Goal: Transaction & Acquisition: Purchase product/service

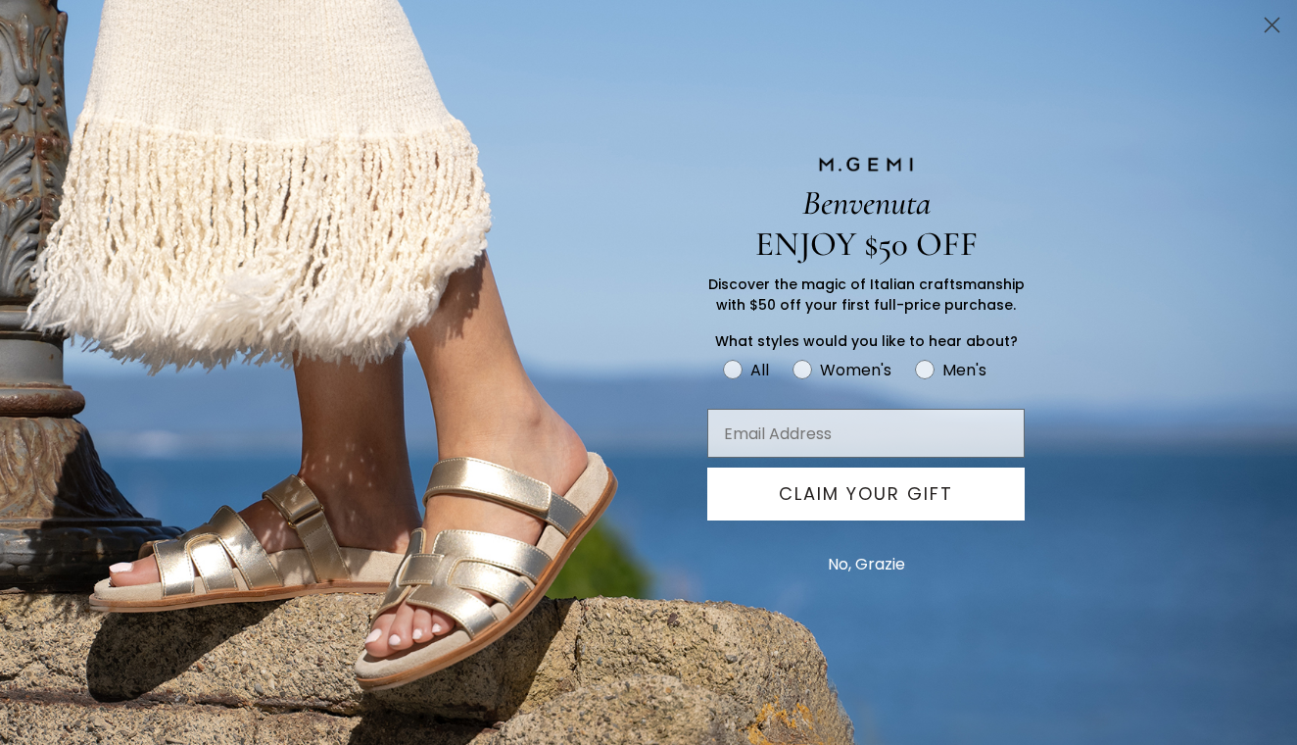
scroll to position [595, 0]
click at [856, 561] on button "No, Grazie" at bounding box center [866, 564] width 97 height 49
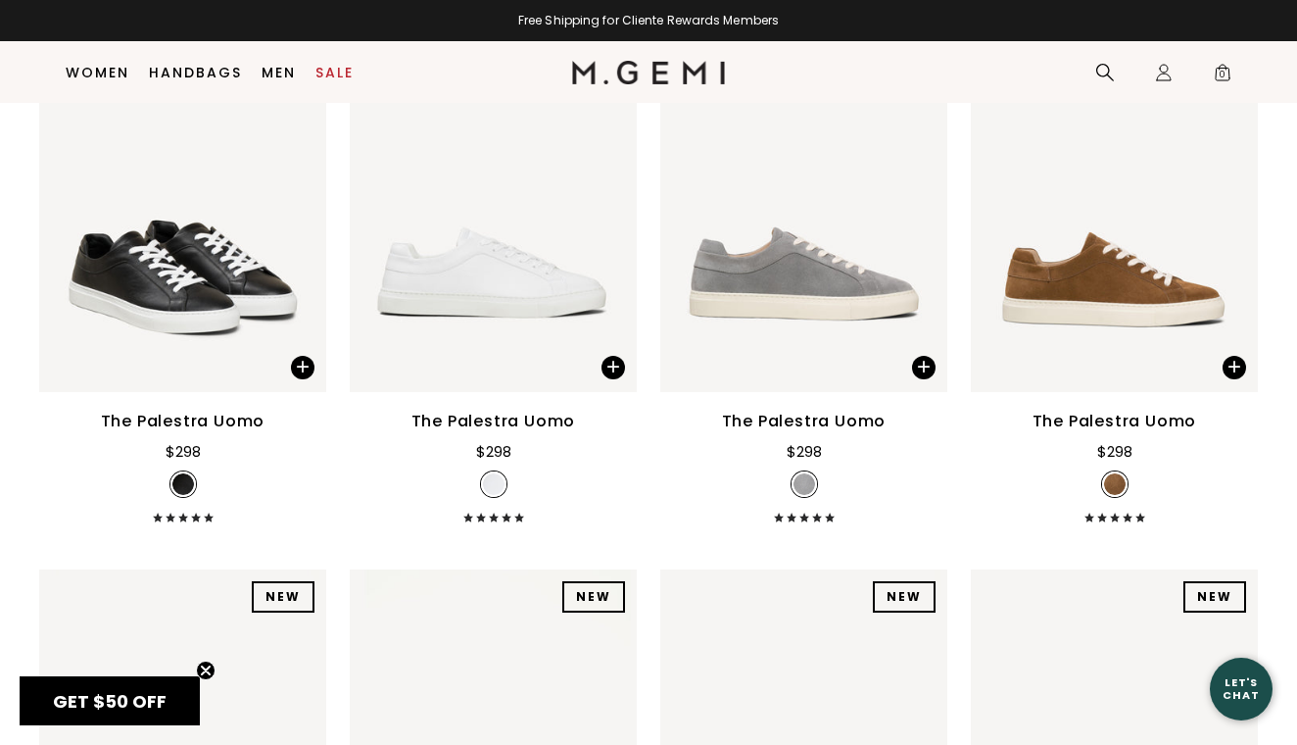
scroll to position [293, 0]
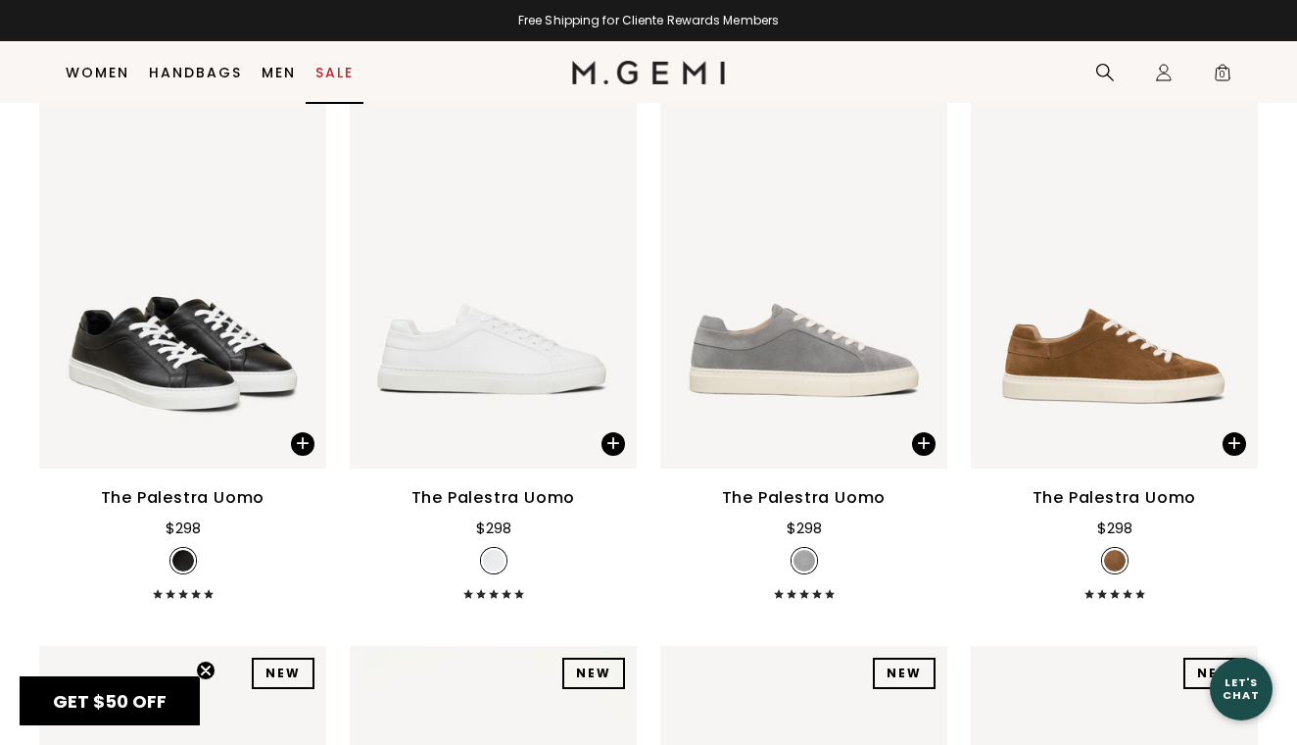
click at [326, 72] on link "Sale" at bounding box center [334, 73] width 38 height 16
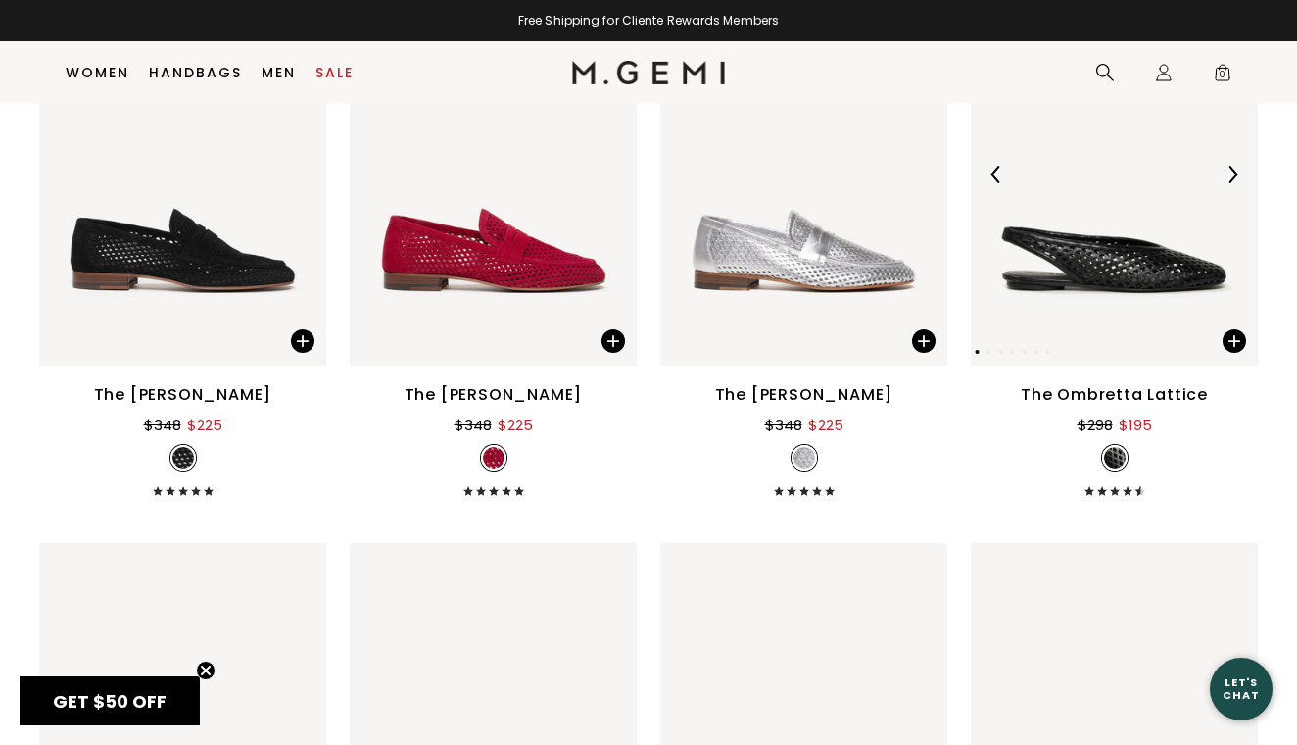
scroll to position [2552, 0]
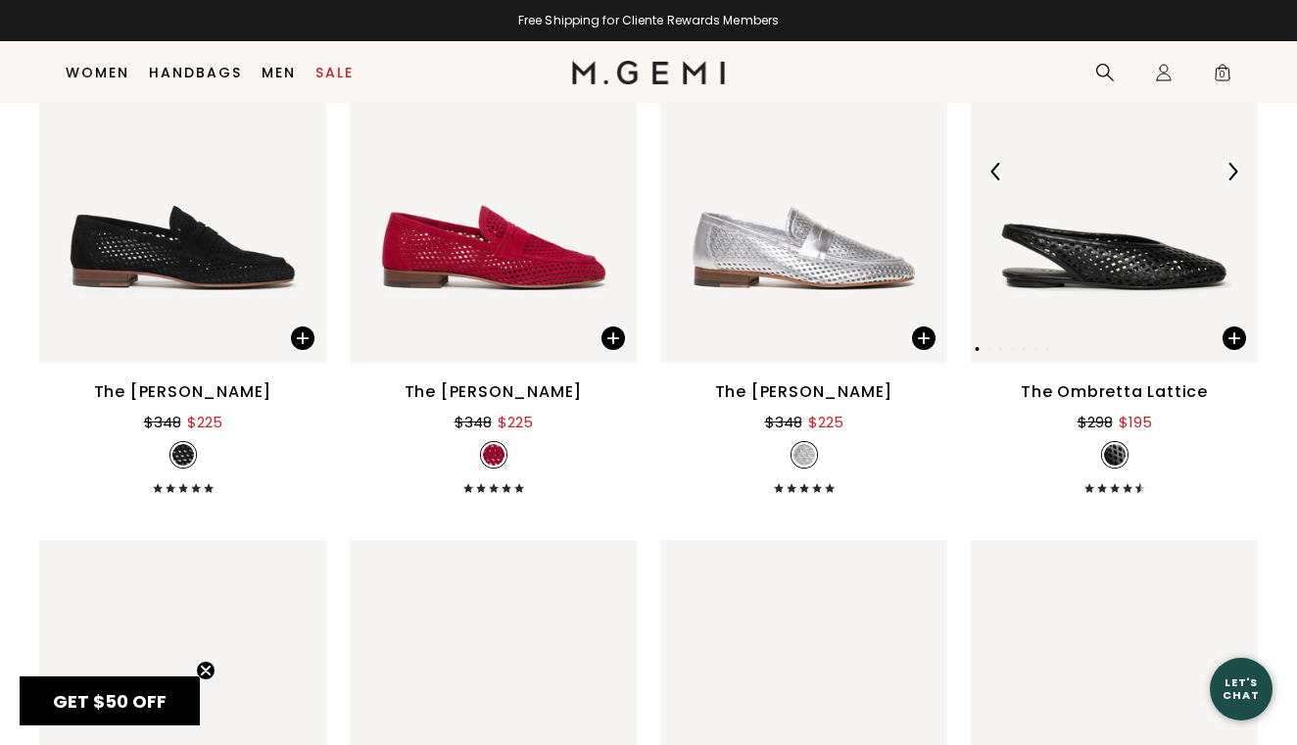
click at [1095, 288] on img at bounding box center [1114, 171] width 287 height 383
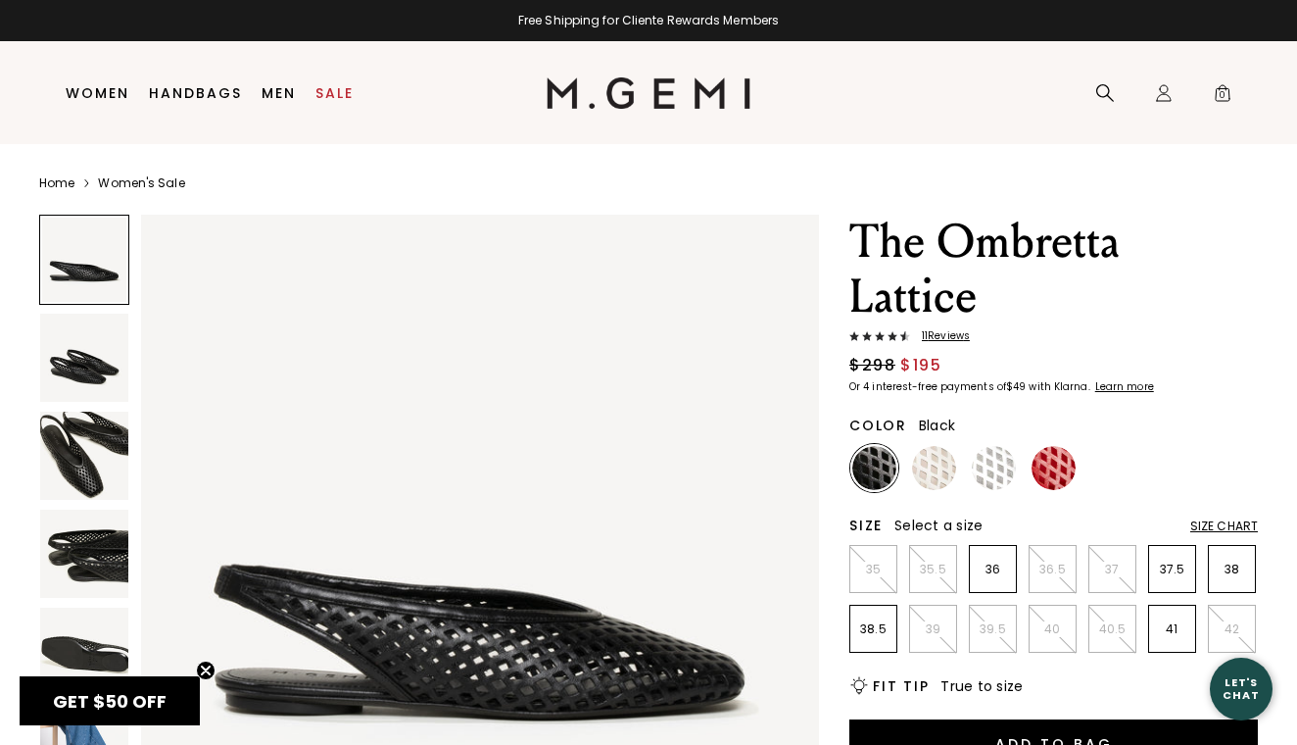
click at [97, 339] on img at bounding box center [84, 357] width 88 height 88
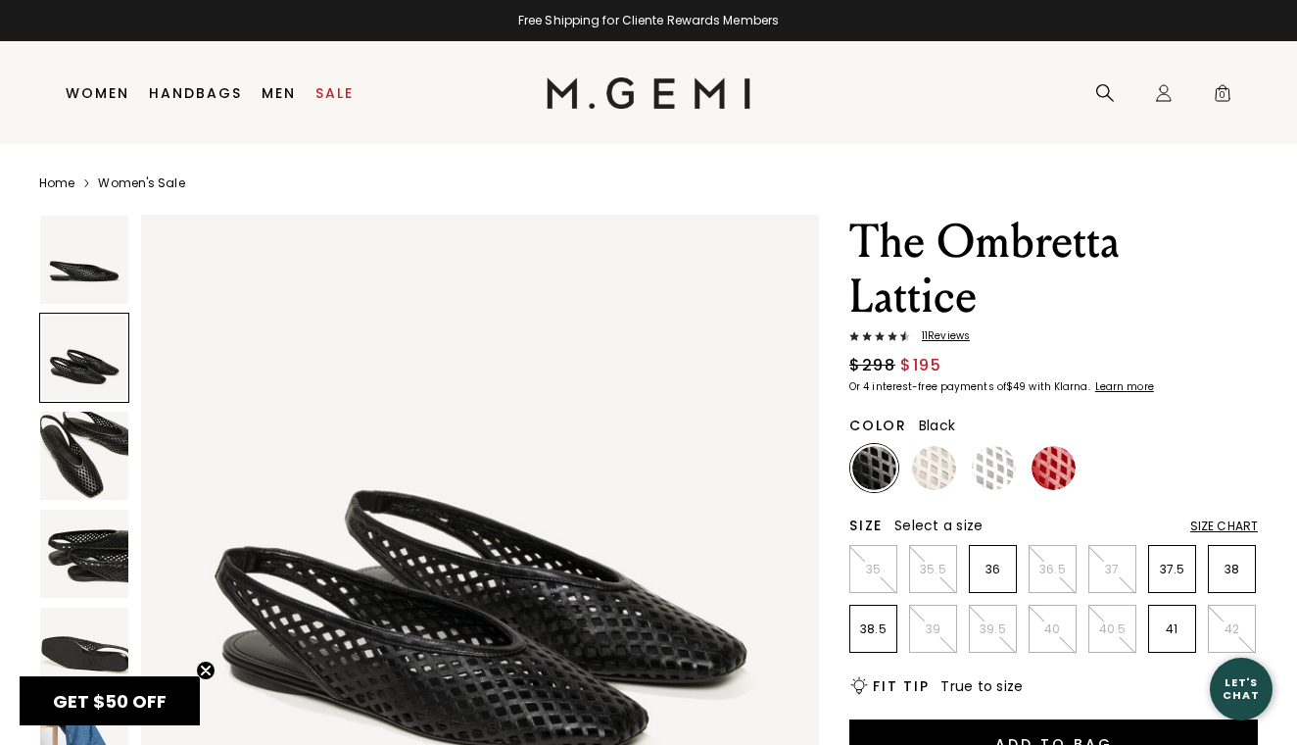
click at [85, 429] on img at bounding box center [84, 455] width 88 height 88
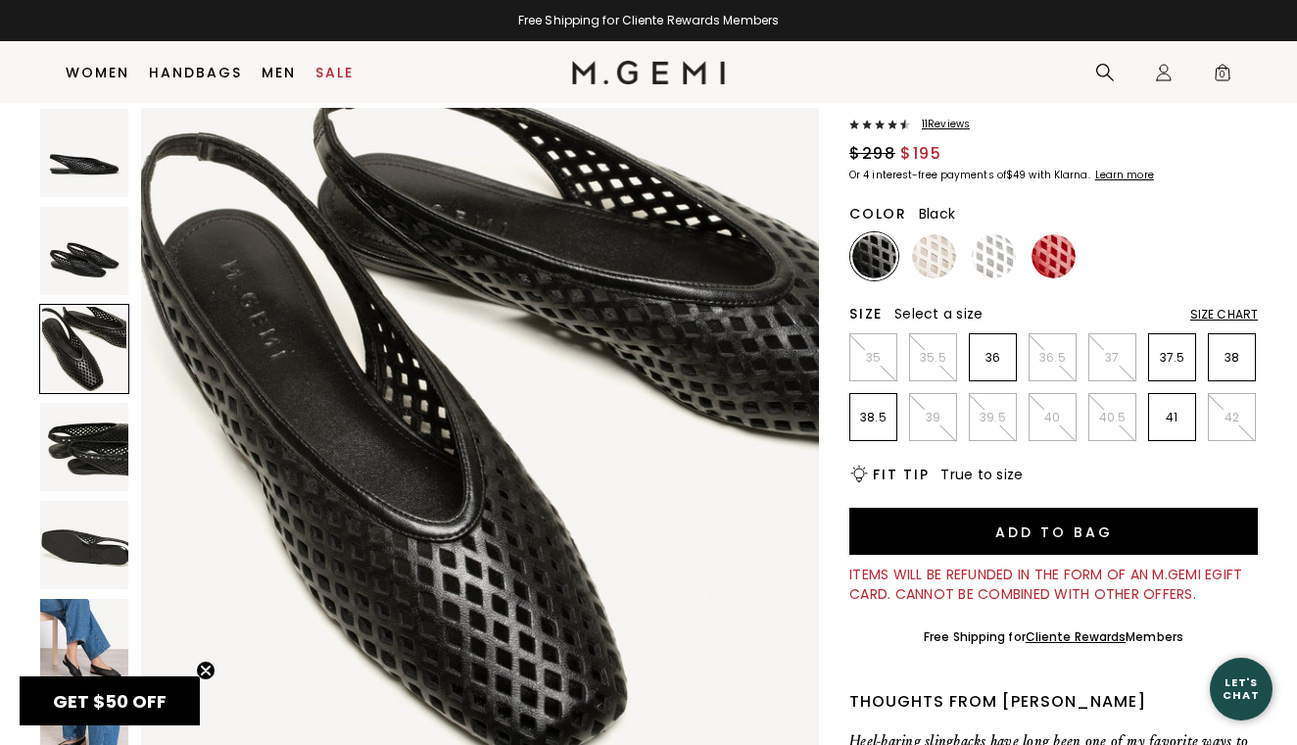
scroll to position [163, 0]
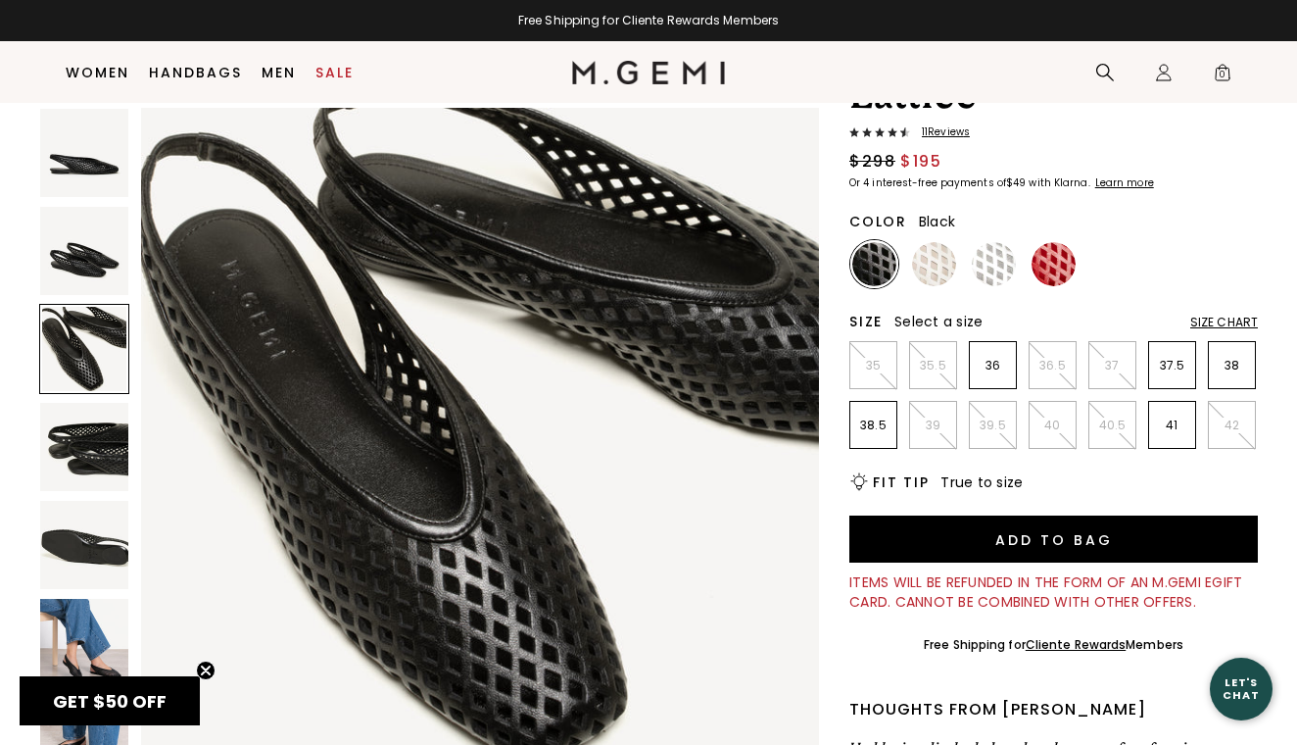
click at [99, 554] on img at bounding box center [84, 545] width 88 height 88
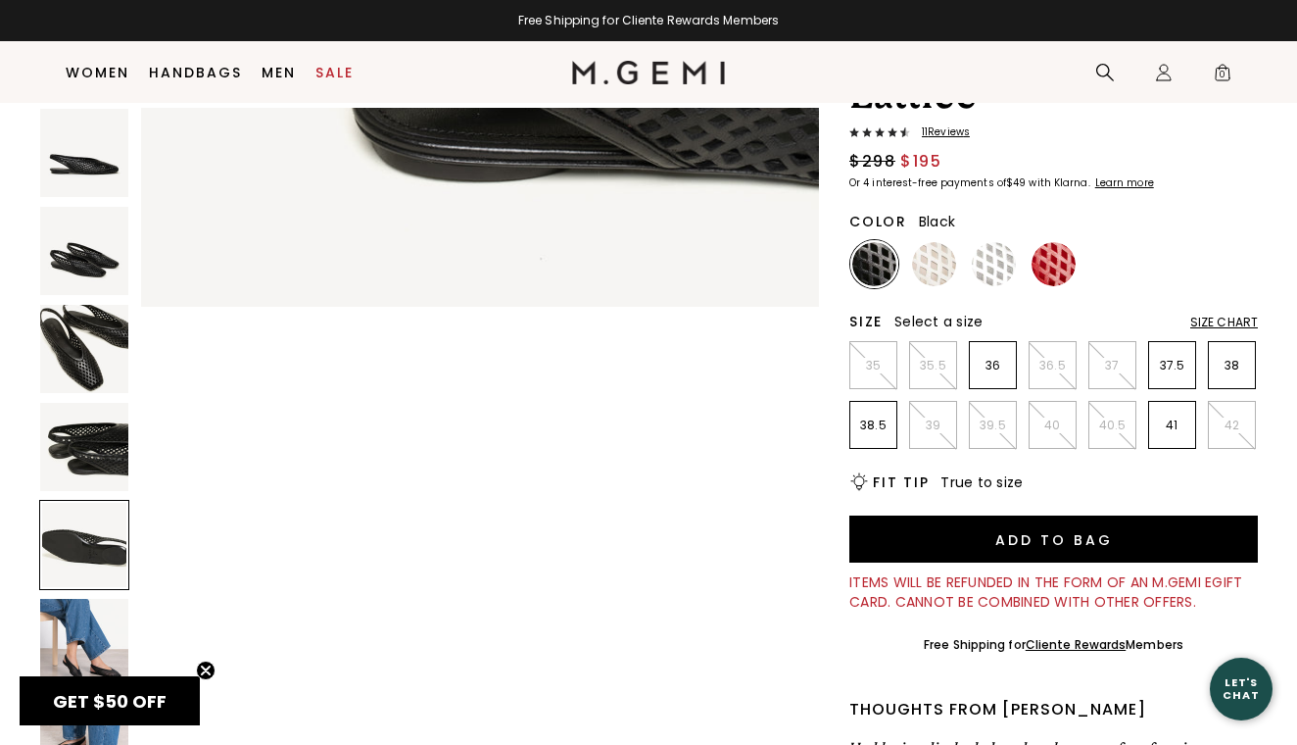
scroll to position [2790, 0]
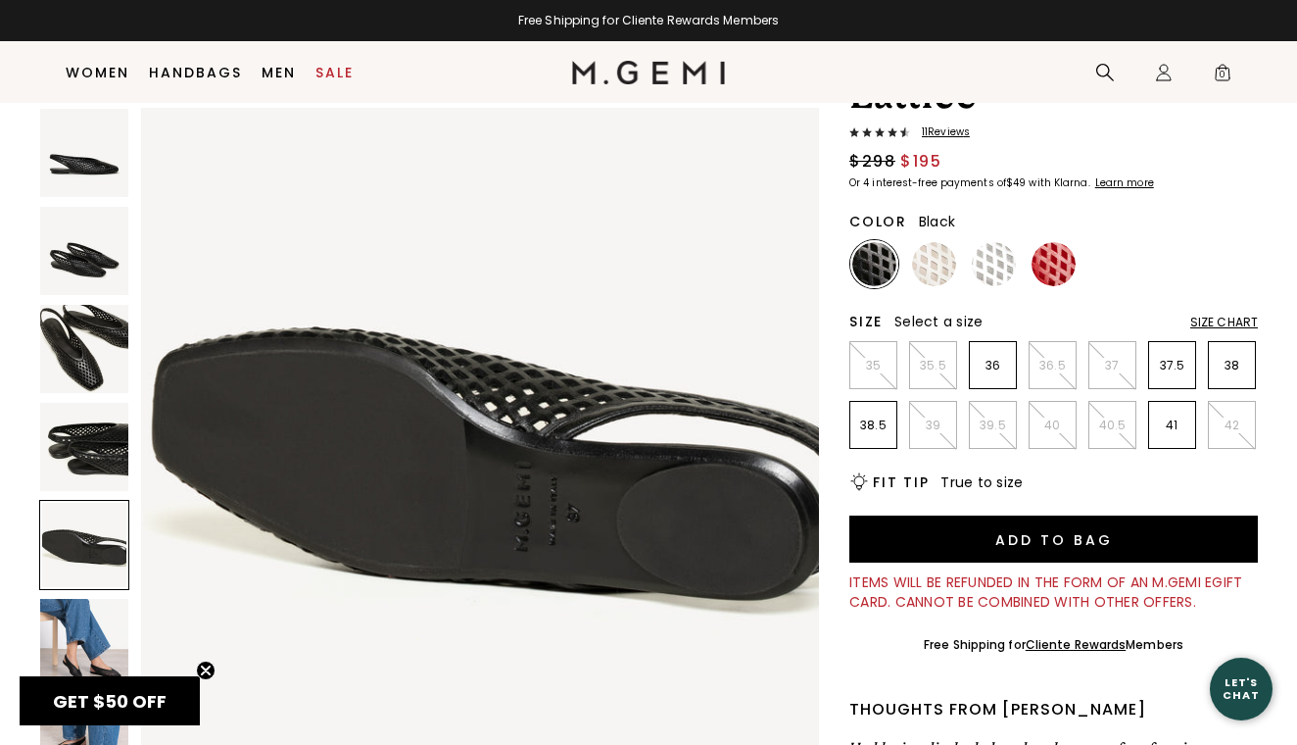
click at [80, 636] on img at bounding box center [84, 643] width 88 height 88
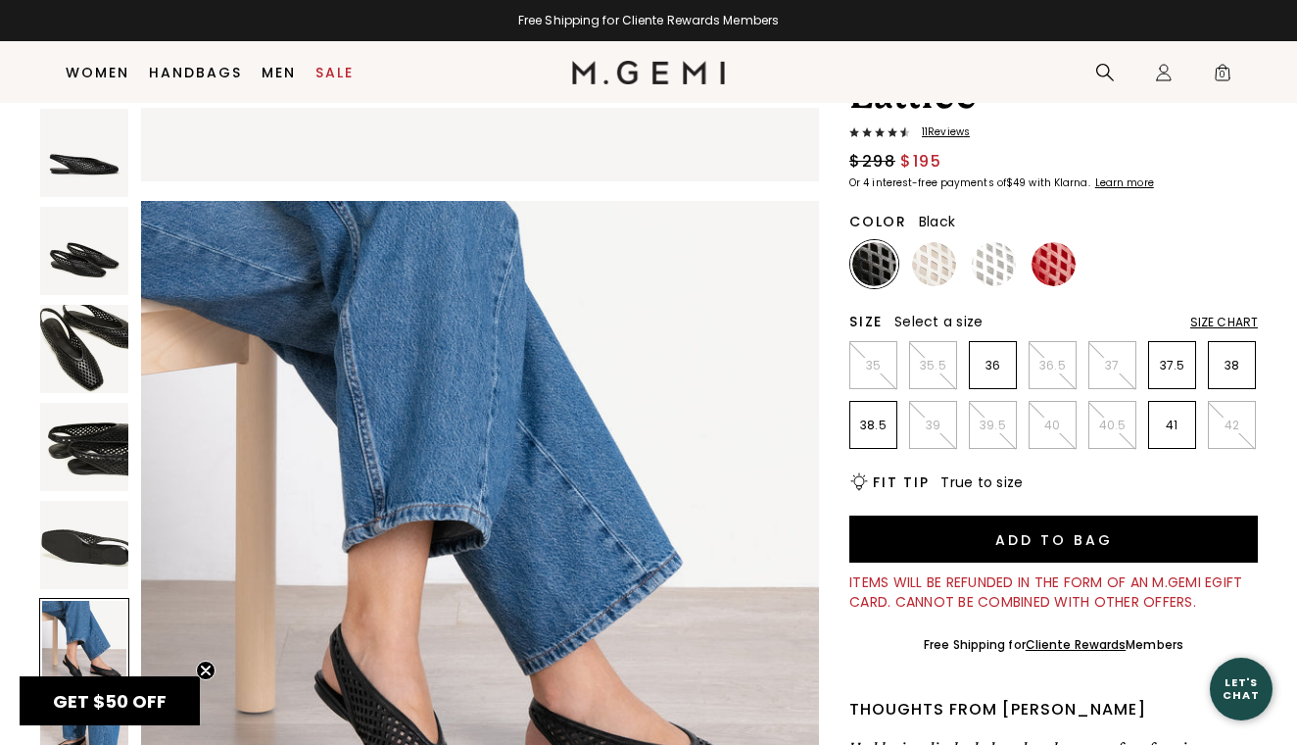
scroll to position [3488, 0]
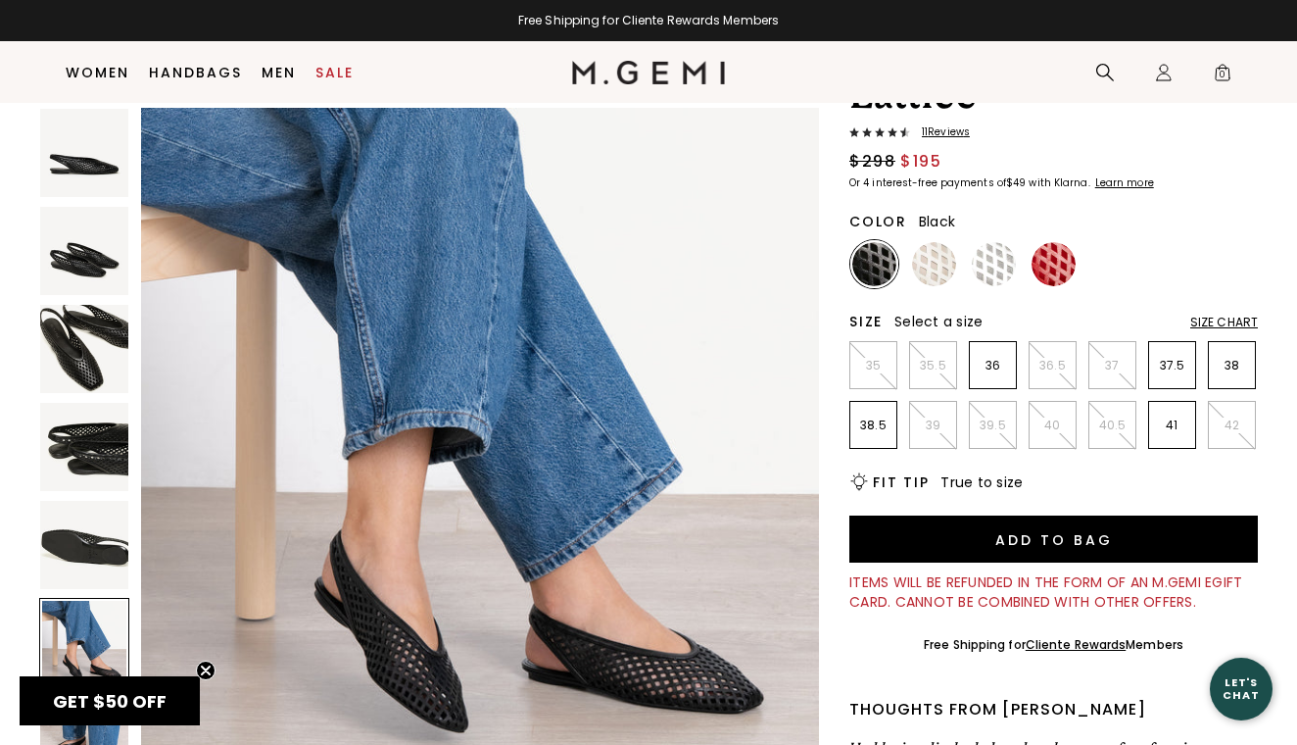
click at [1209, 317] on div "Size Chart" at bounding box center [1224, 322] width 68 height 16
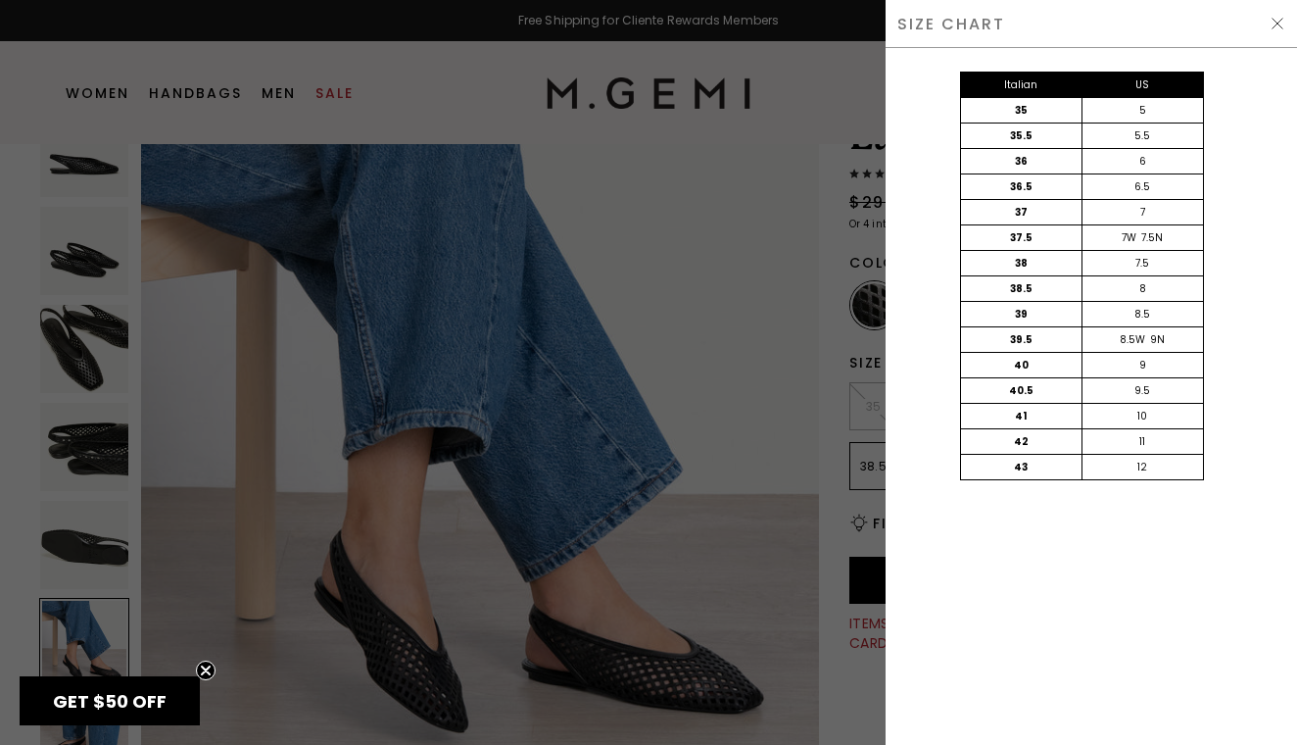
scroll to position [0, 0]
click at [1272, 23] on img at bounding box center [1278, 24] width 16 height 16
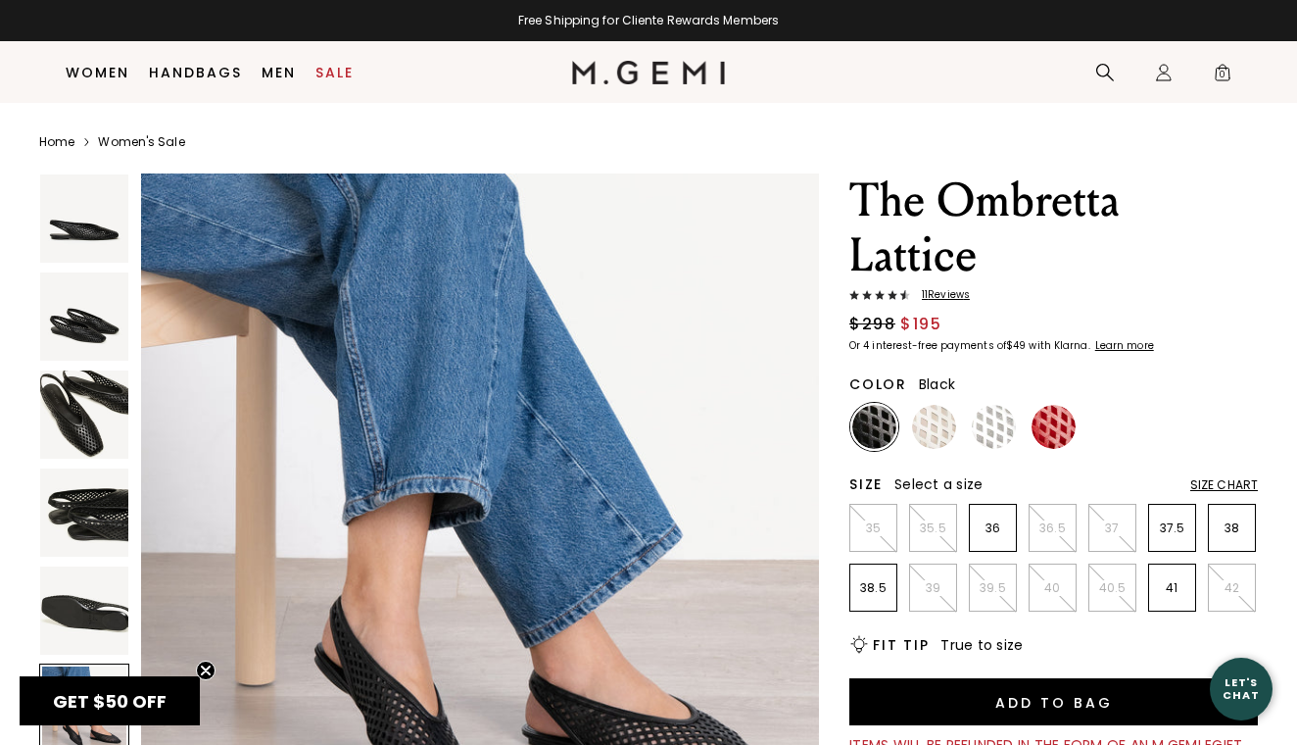
scroll to position [163, 0]
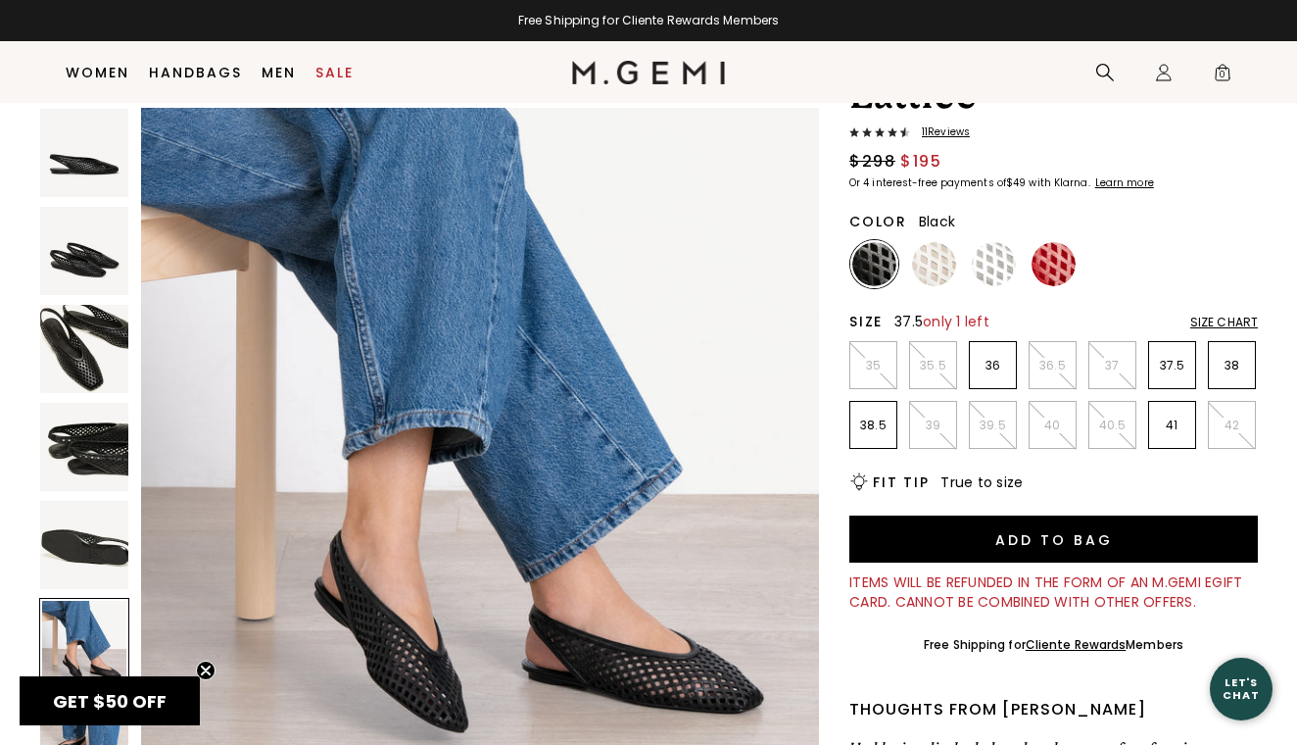
click at [1176, 360] on p "37.5" at bounding box center [1172, 366] width 46 height 16
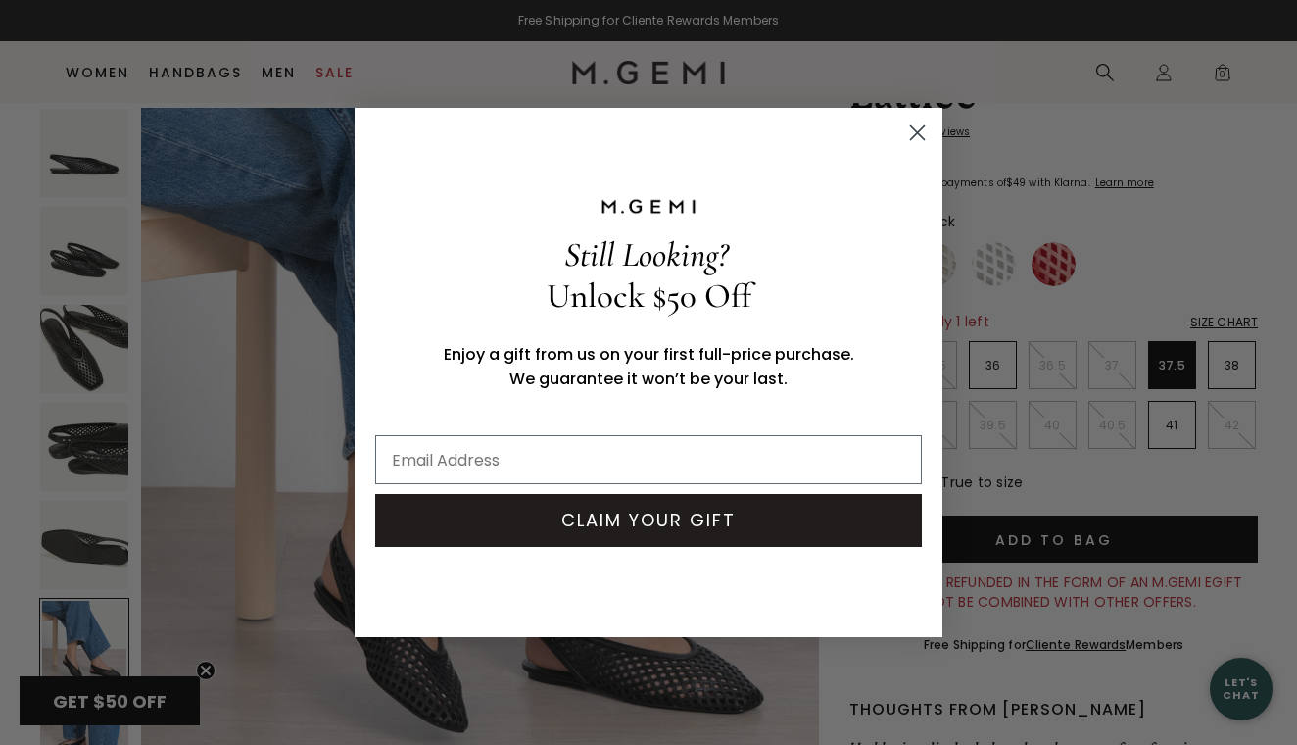
click at [920, 129] on icon "Close dialog" at bounding box center [918, 133] width 14 height 14
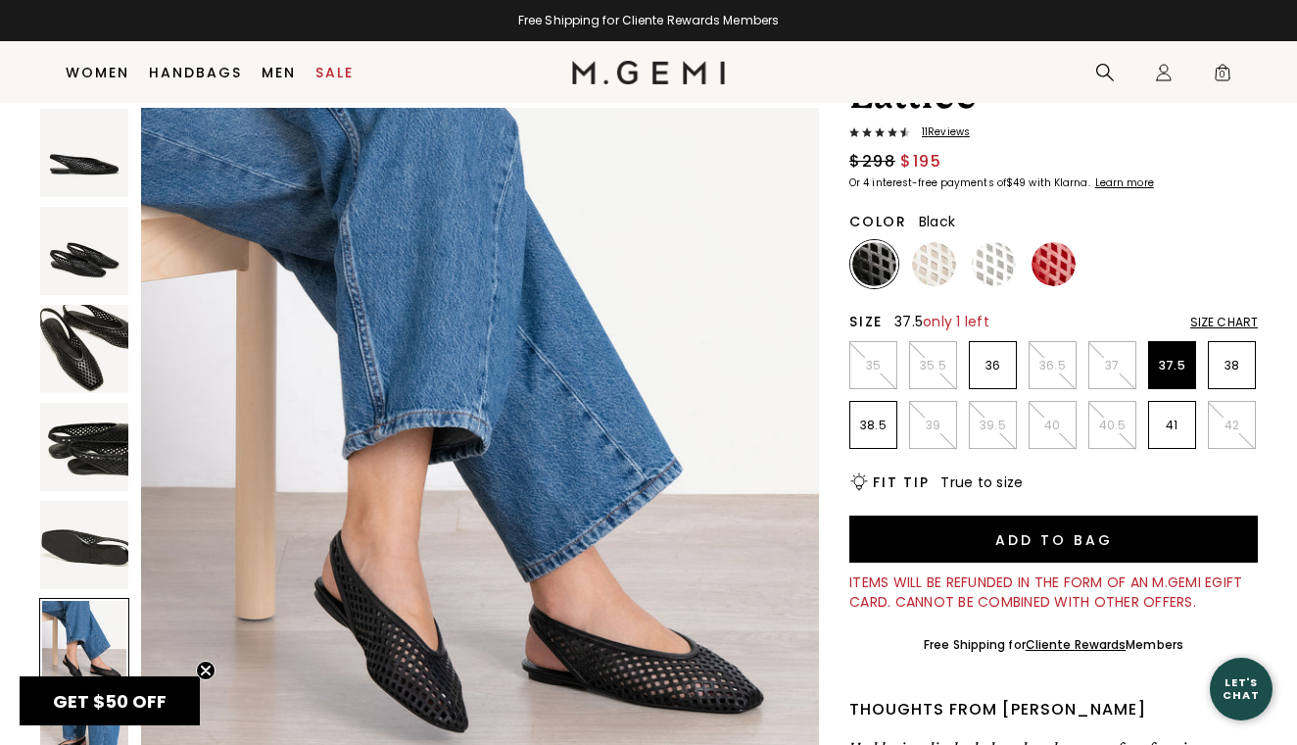
click at [861, 265] on img at bounding box center [874, 264] width 44 height 44
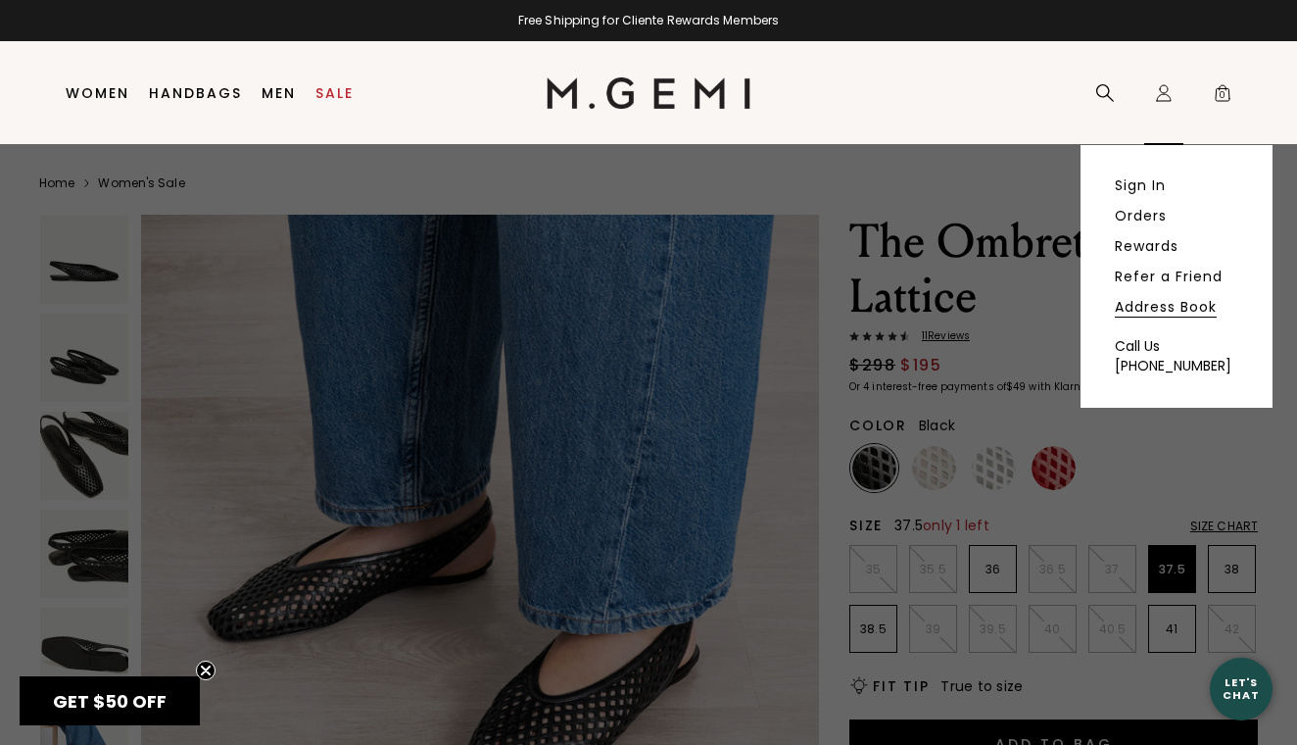
click at [1147, 303] on link "Address Book" at bounding box center [1166, 307] width 102 height 18
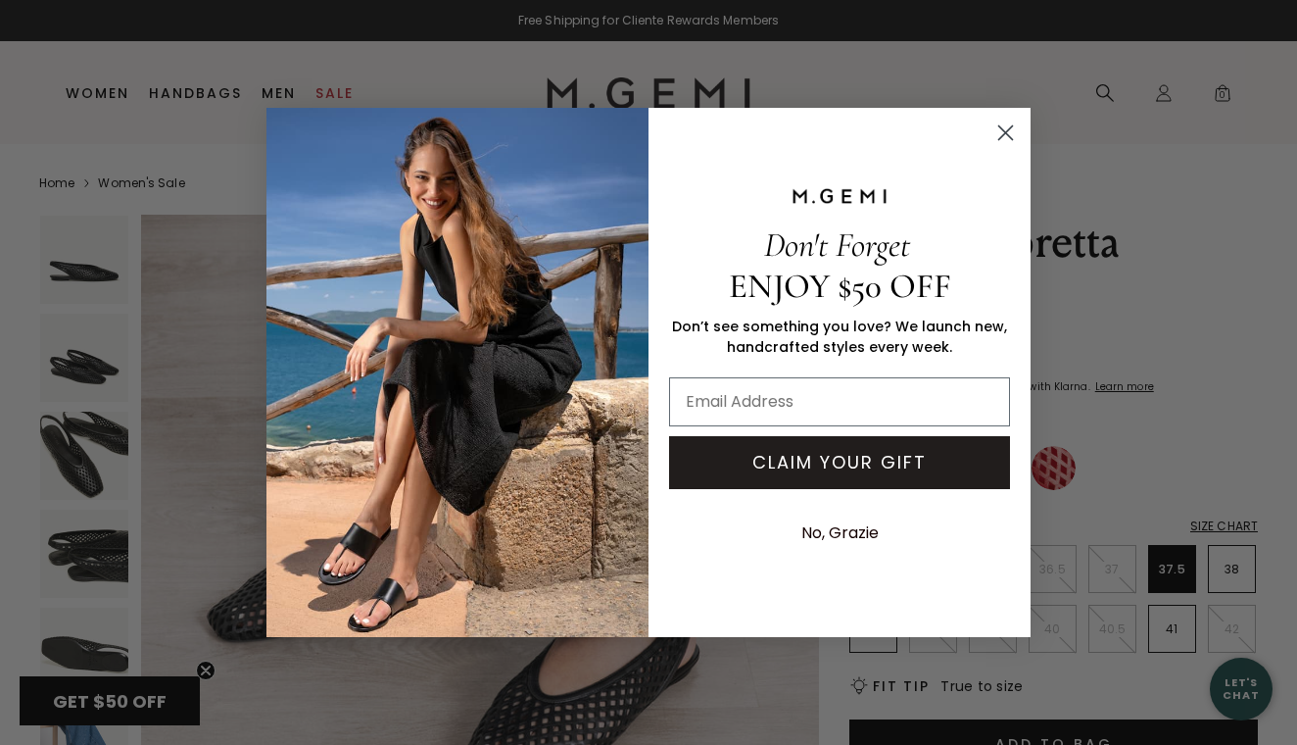
click at [1005, 135] on circle "Close dialog" at bounding box center [1005, 133] width 32 height 32
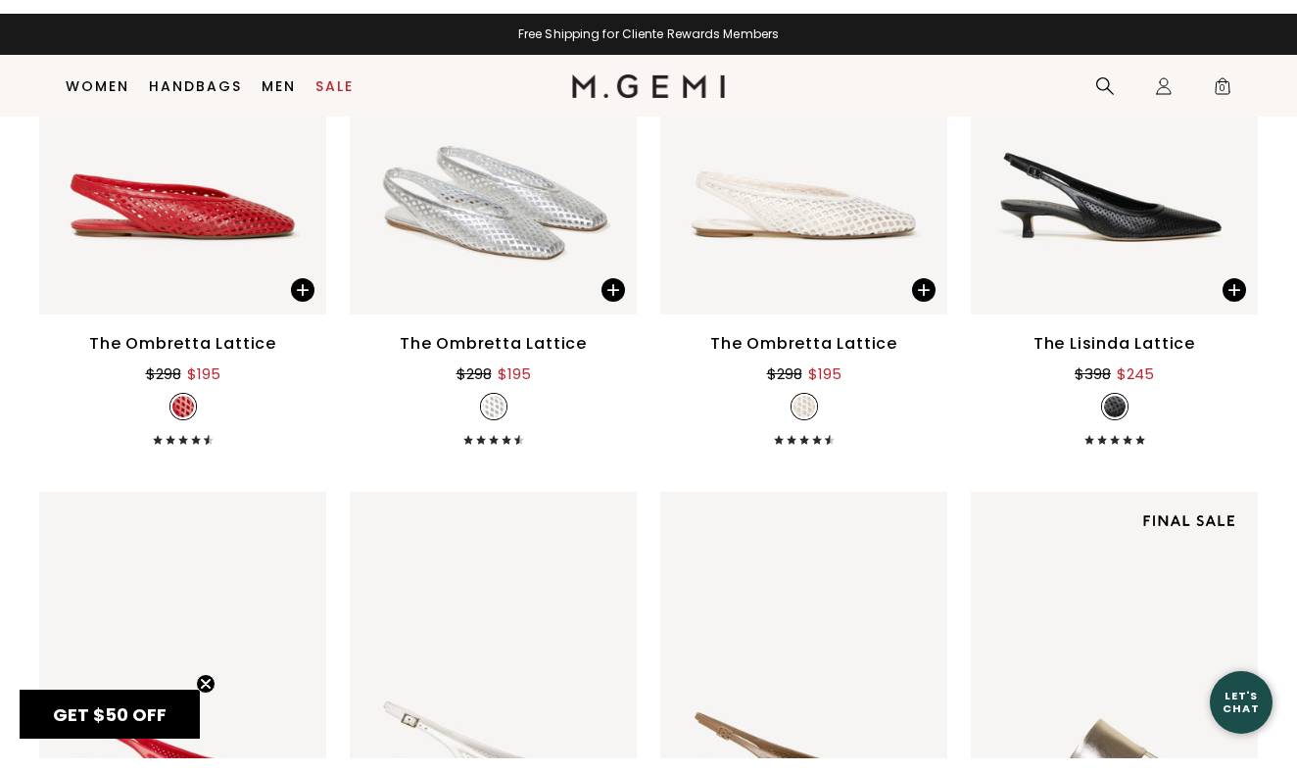
scroll to position [3181, 0]
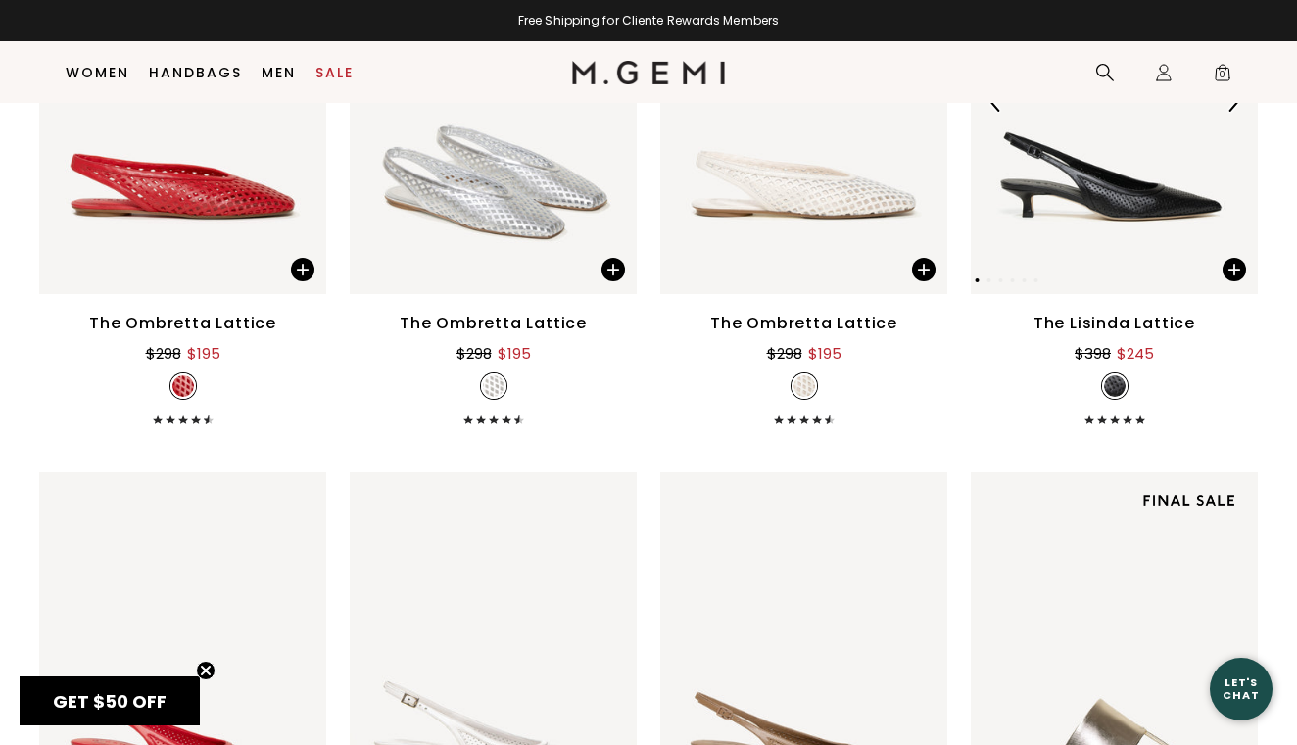
click at [1116, 194] on img at bounding box center [1114, 102] width 287 height 383
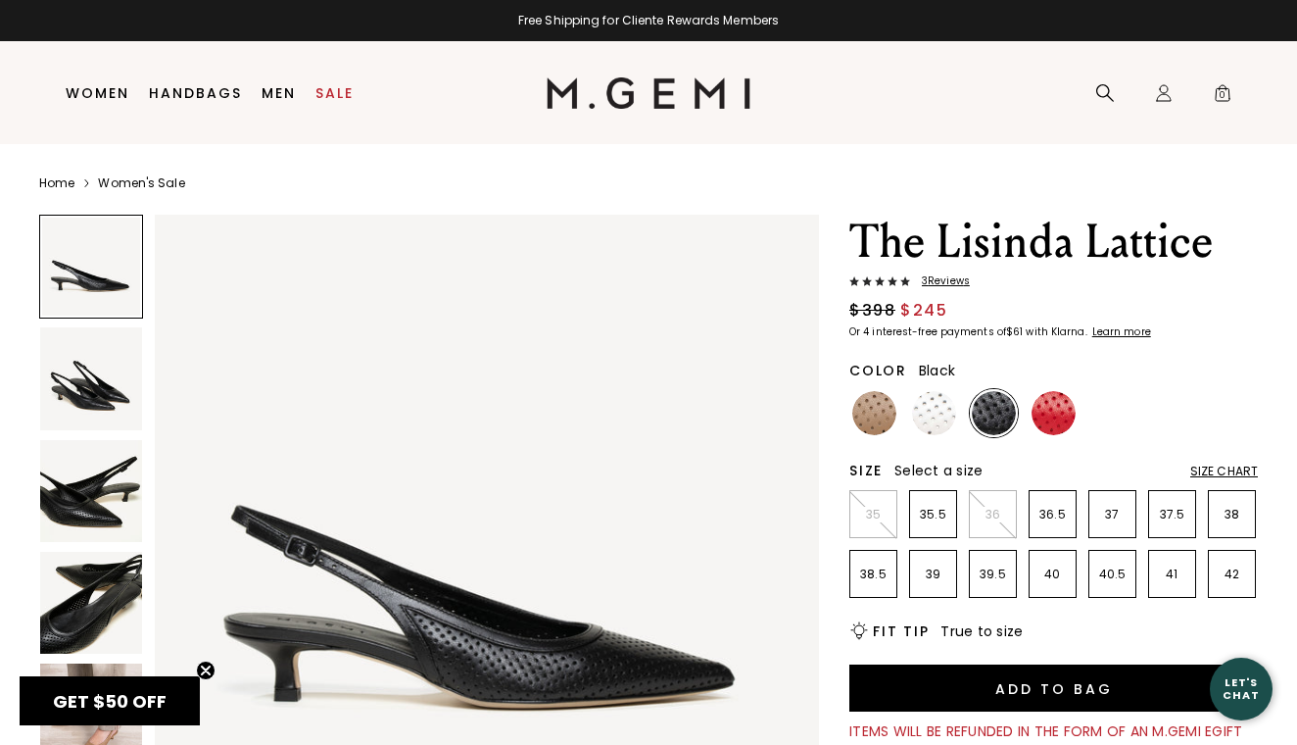
click at [120, 393] on img at bounding box center [91, 378] width 102 height 102
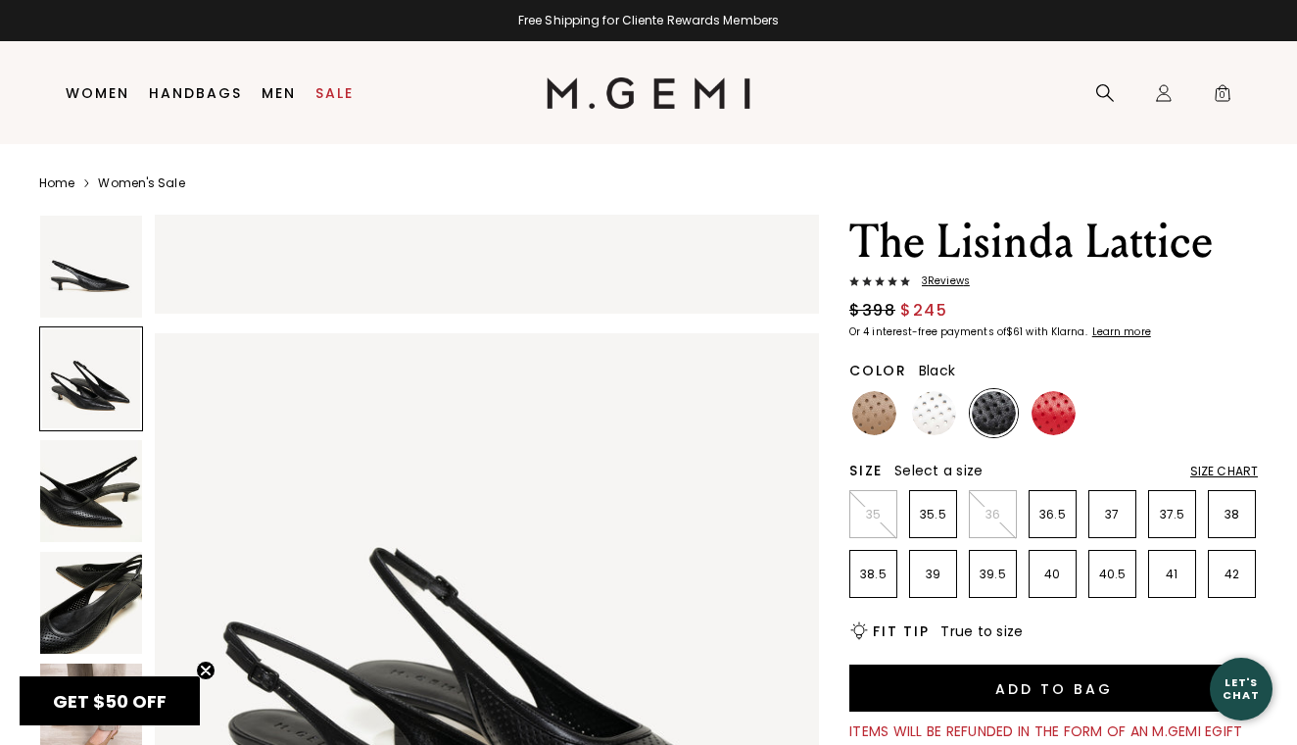
scroll to position [684, 0]
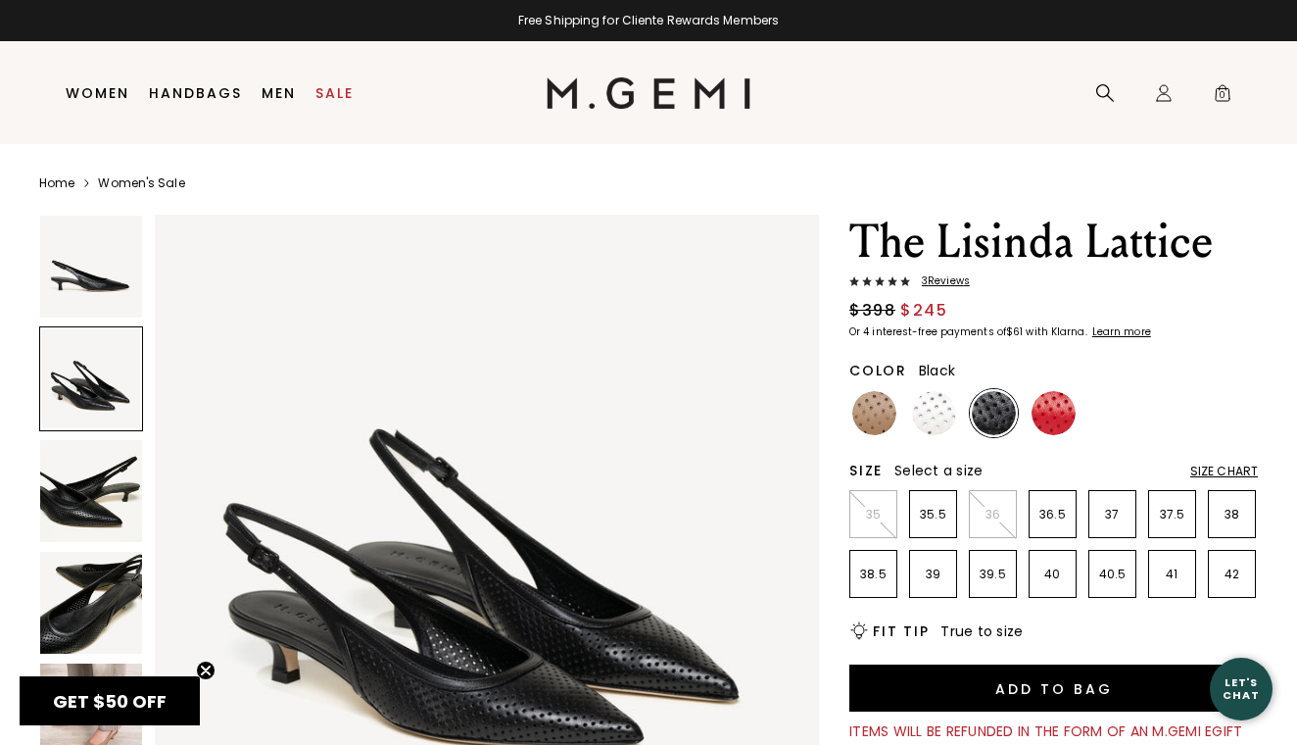
click at [114, 490] on img at bounding box center [91, 491] width 102 height 102
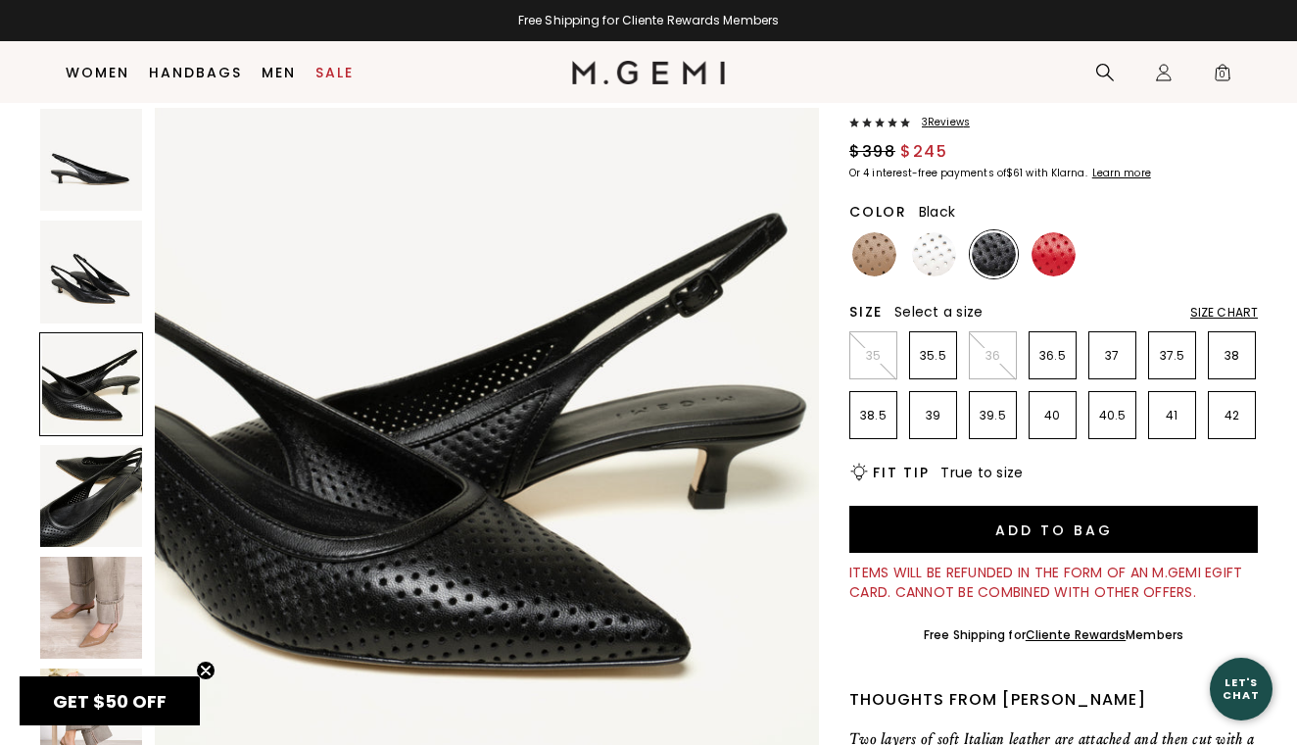
scroll to position [124, 0]
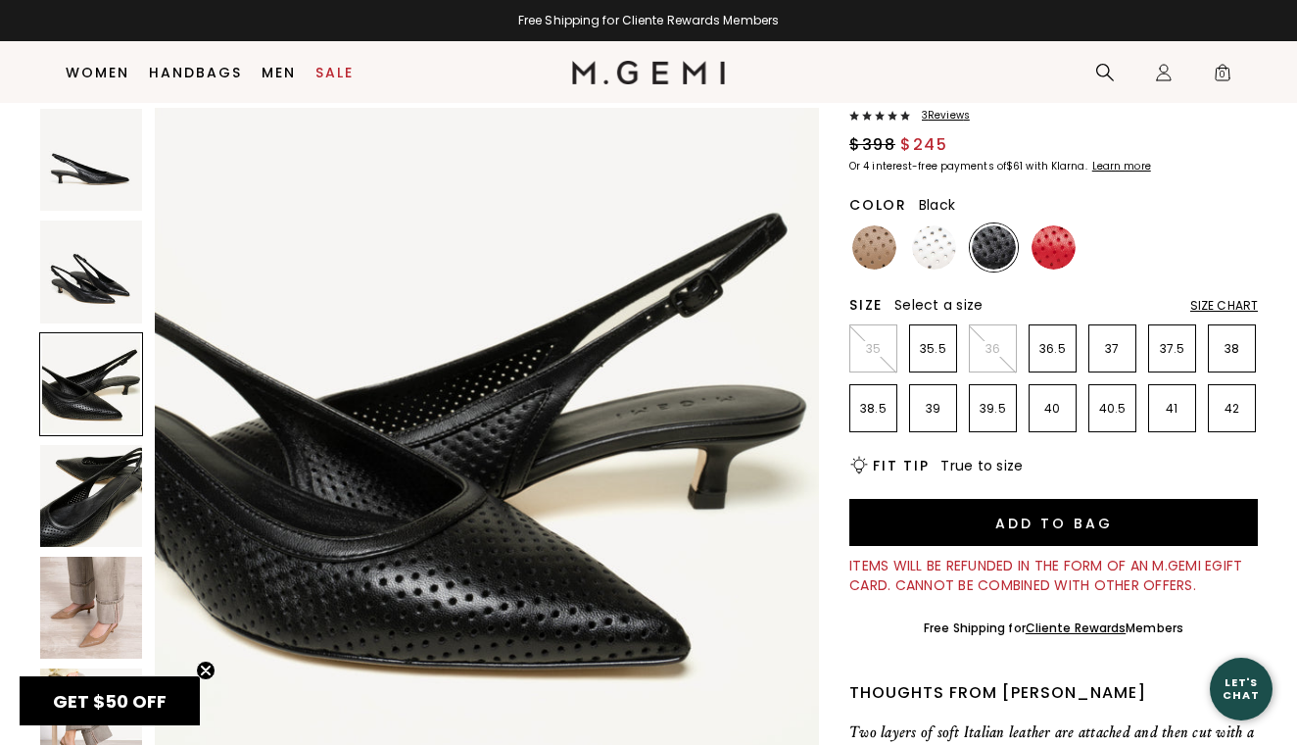
click at [113, 495] on img at bounding box center [91, 496] width 102 height 102
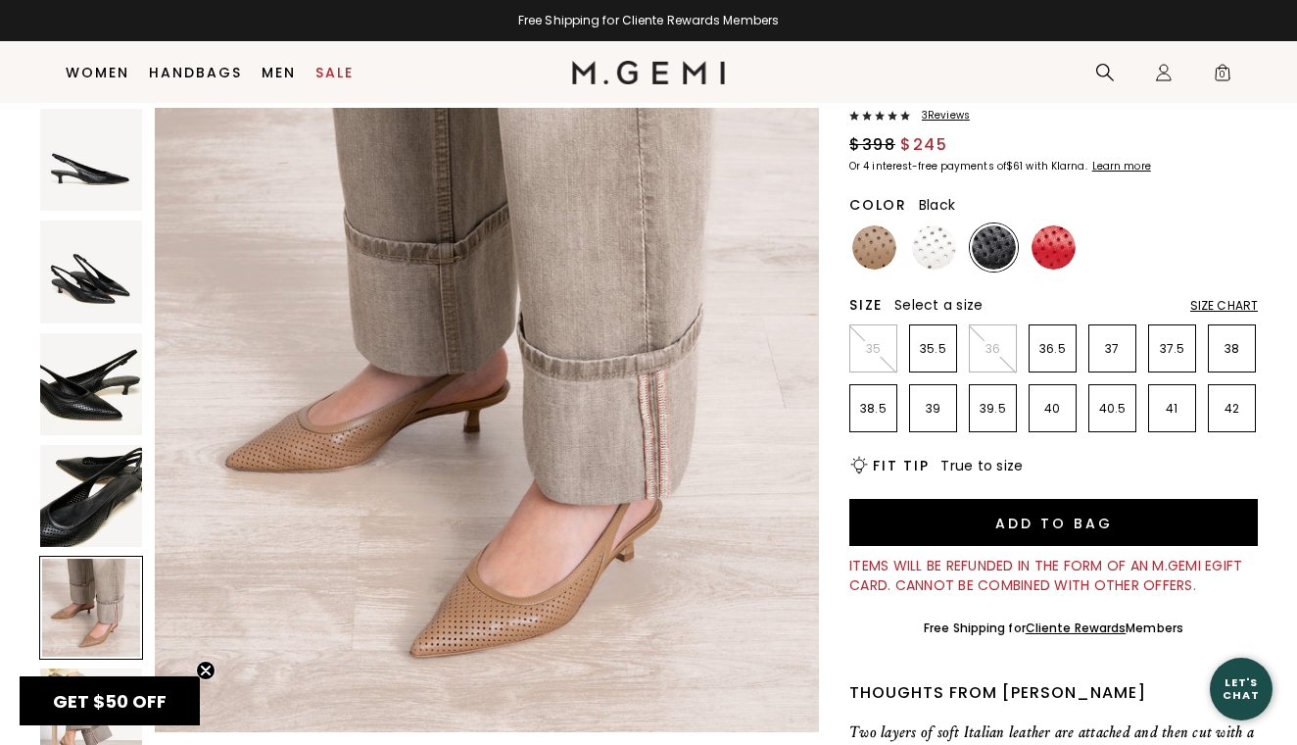
scroll to position [2775, 0]
